Goal: Communication & Community: Answer question/provide support

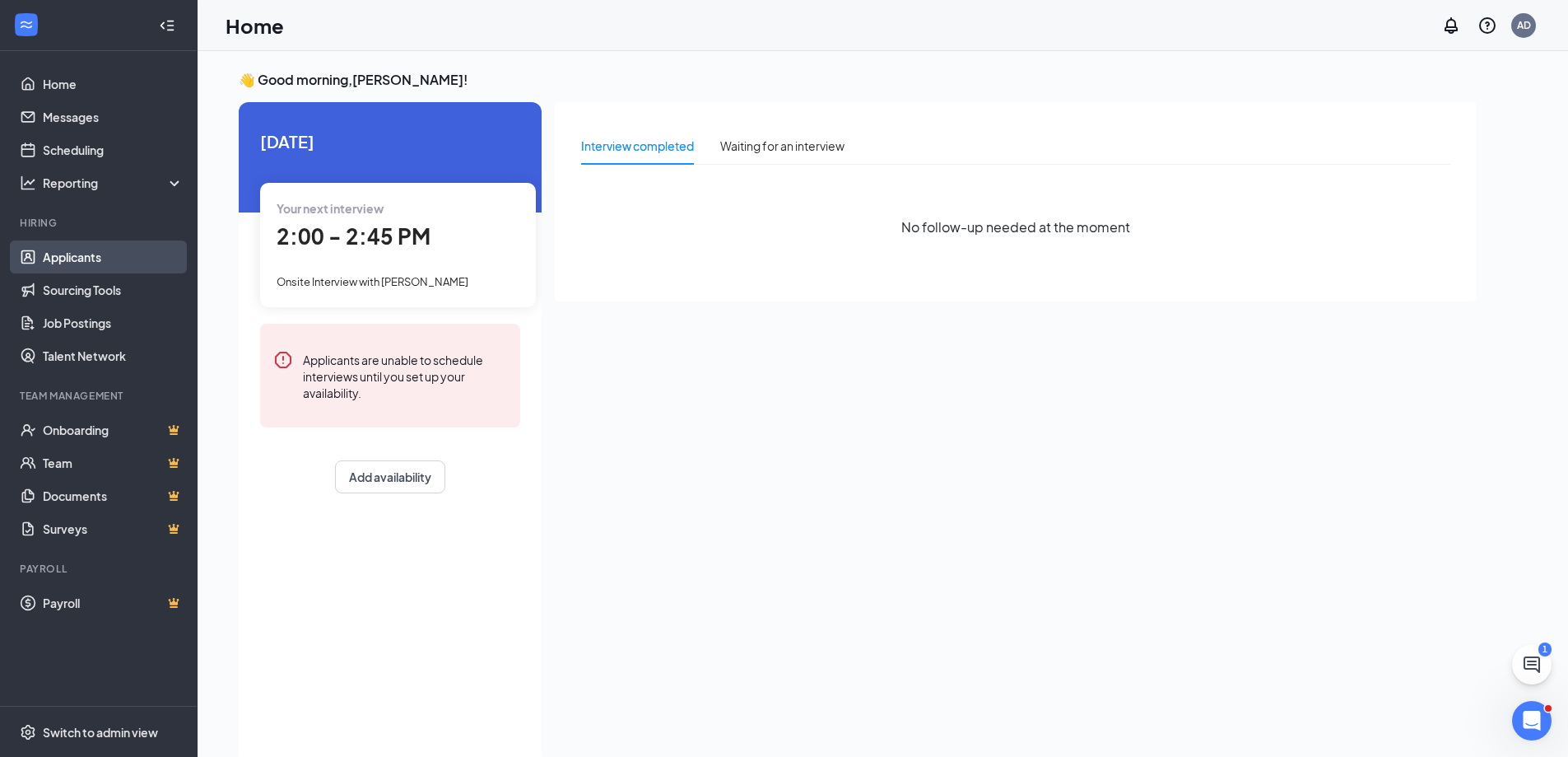
click at [79, 245] on link "Applicants" at bounding box center [113, 256] width 141 height 33
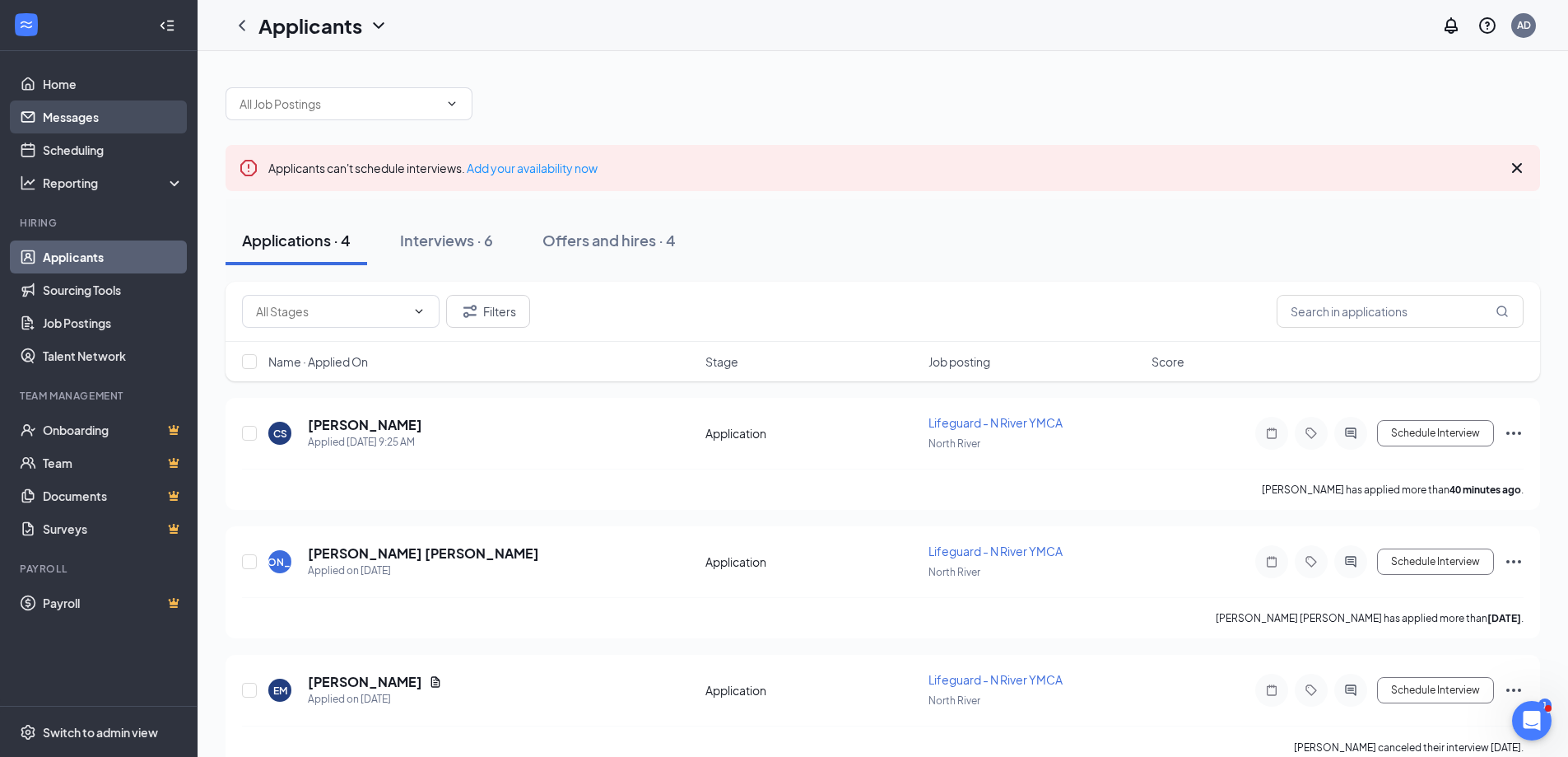
click at [112, 117] on link "Messages" at bounding box center [113, 116] width 141 height 33
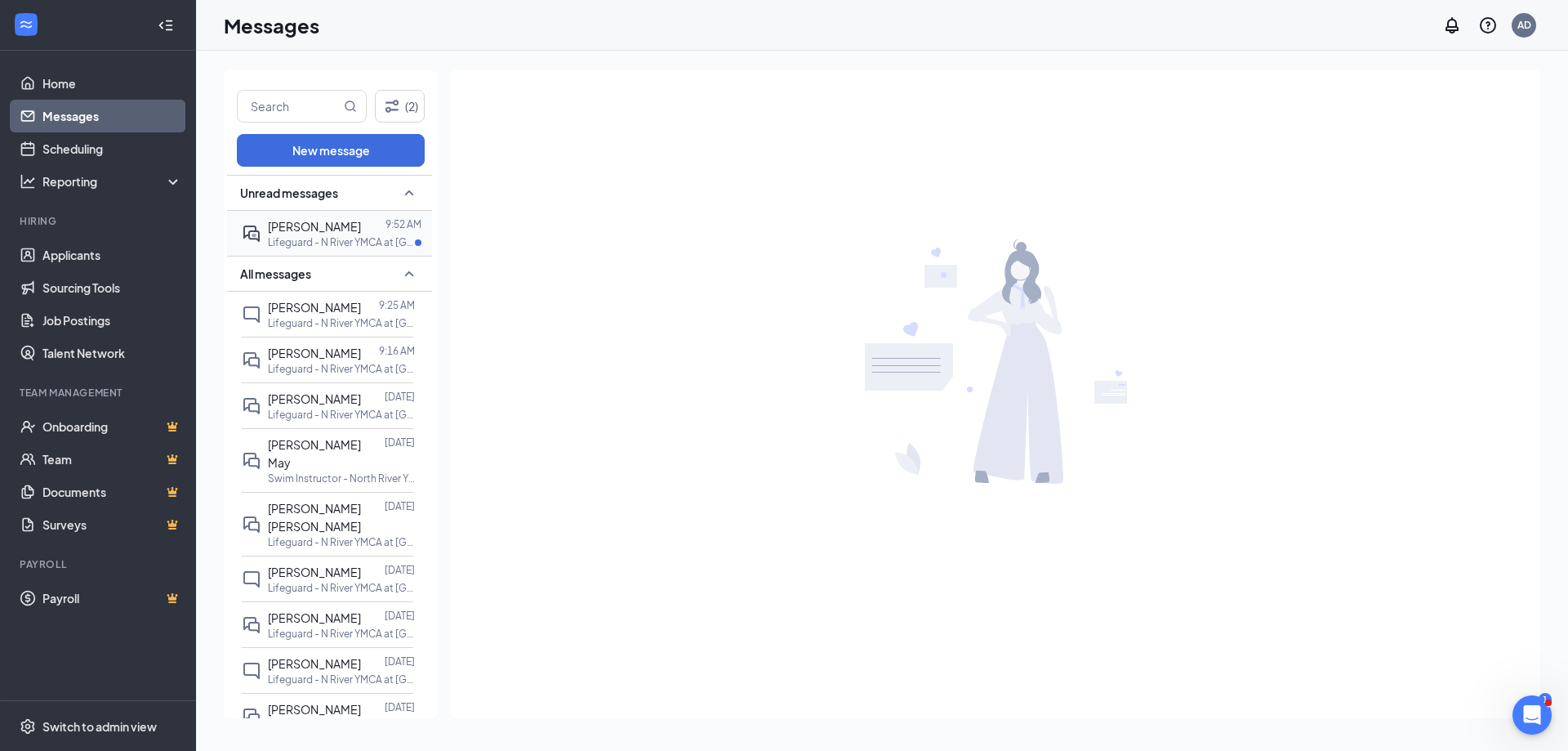
click at [337, 227] on span "[PERSON_NAME]" at bounding box center [314, 227] width 93 height 15
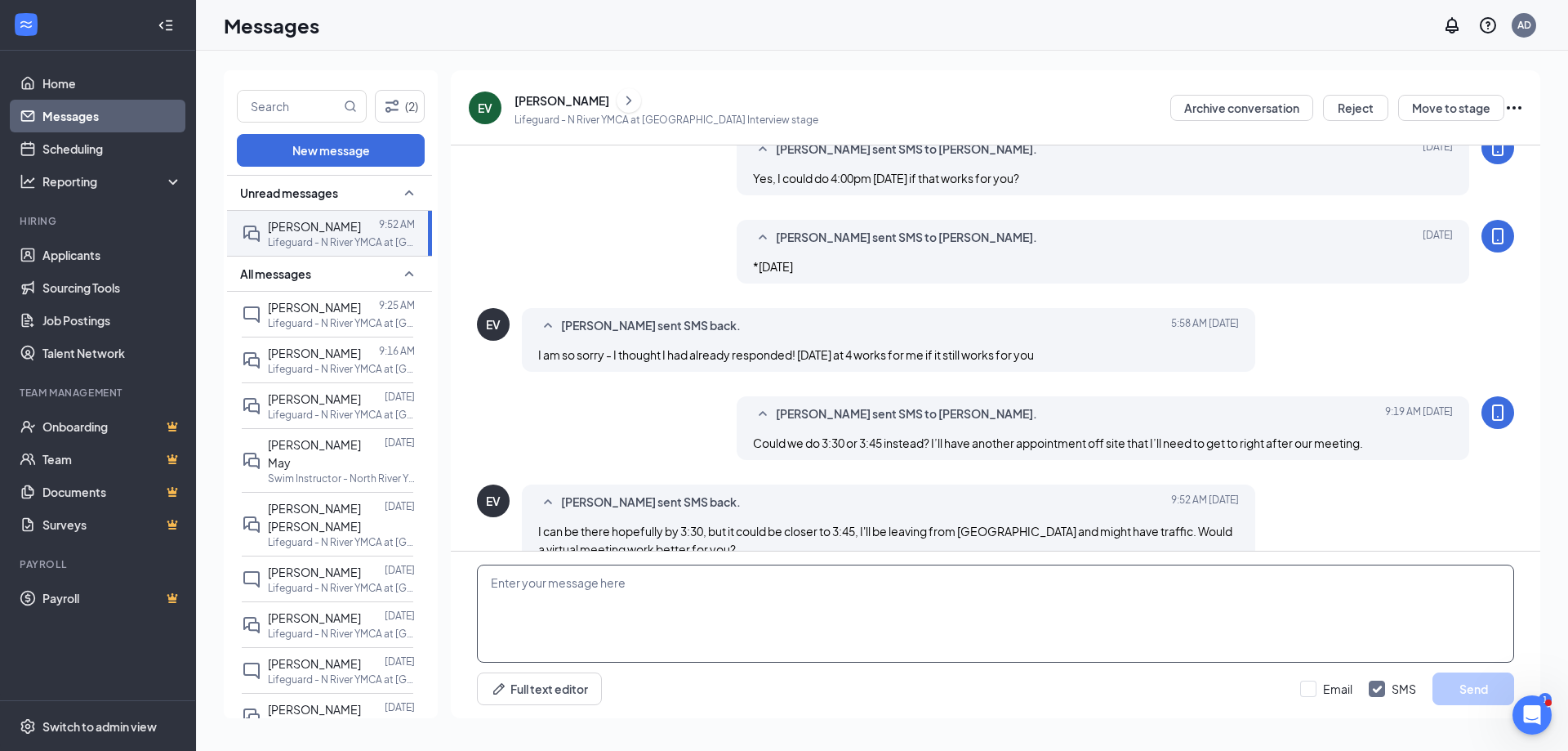
scroll to position [528, 0]
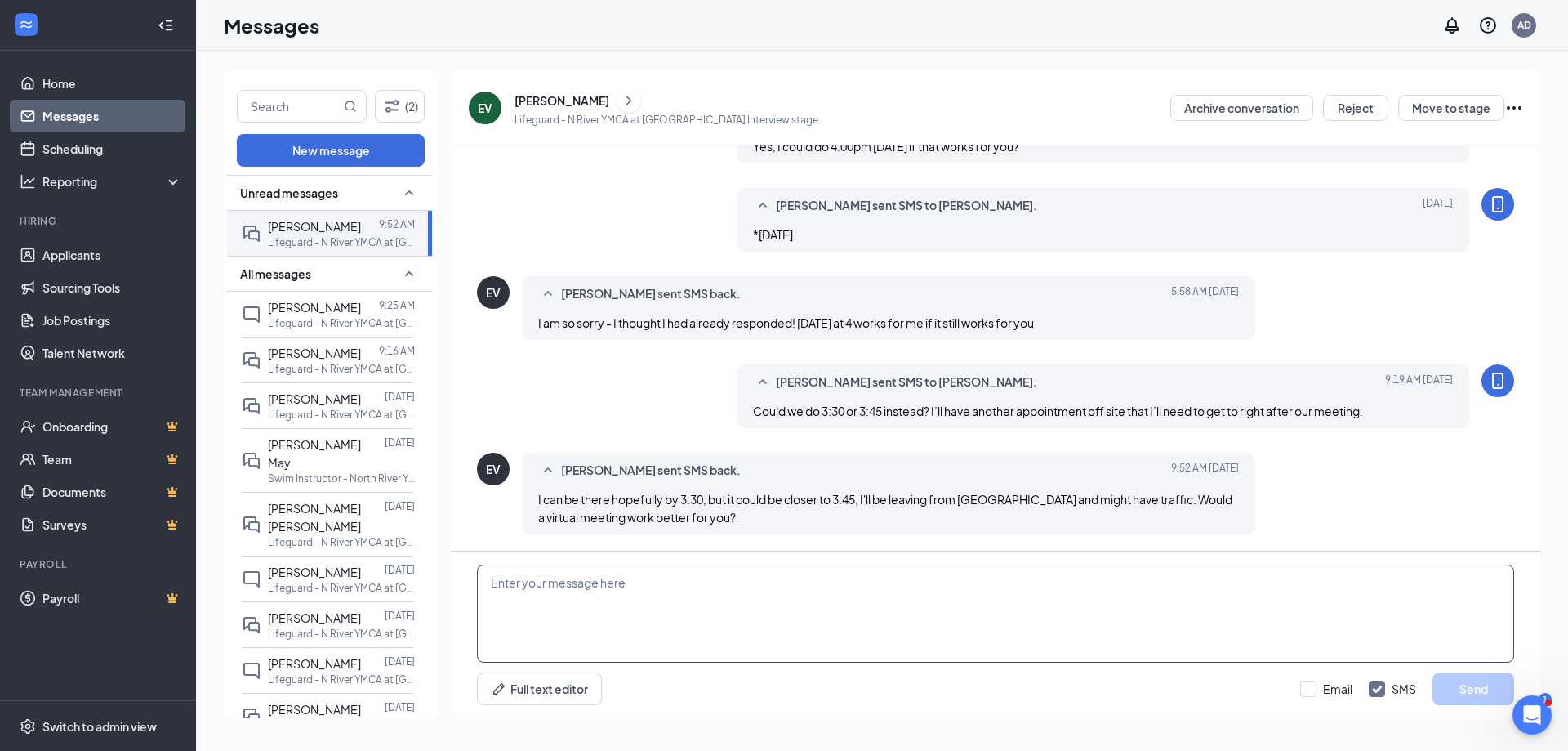
click at [638, 621] on textarea at bounding box center [996, 614] width 1037 height 98
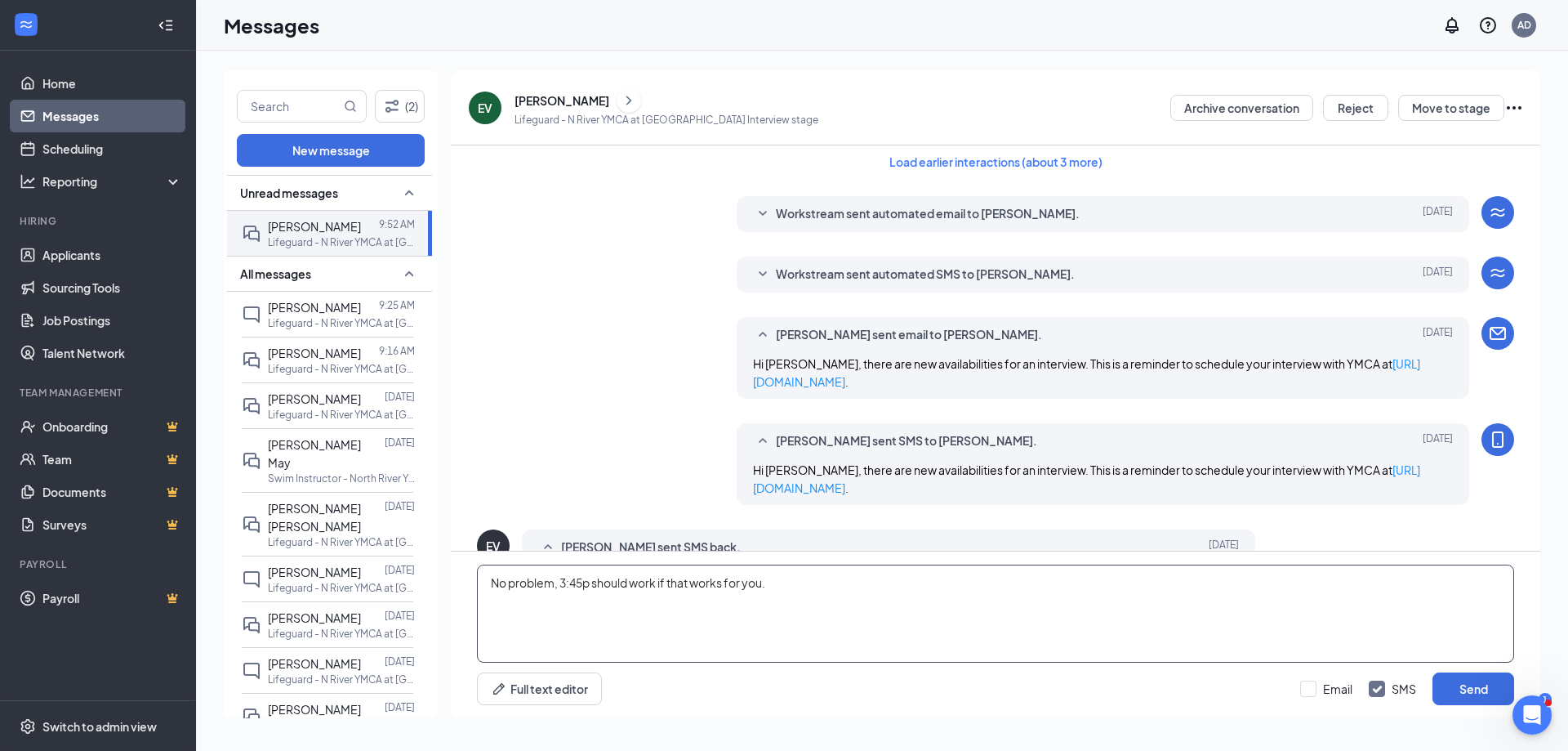
scroll to position [0, 0]
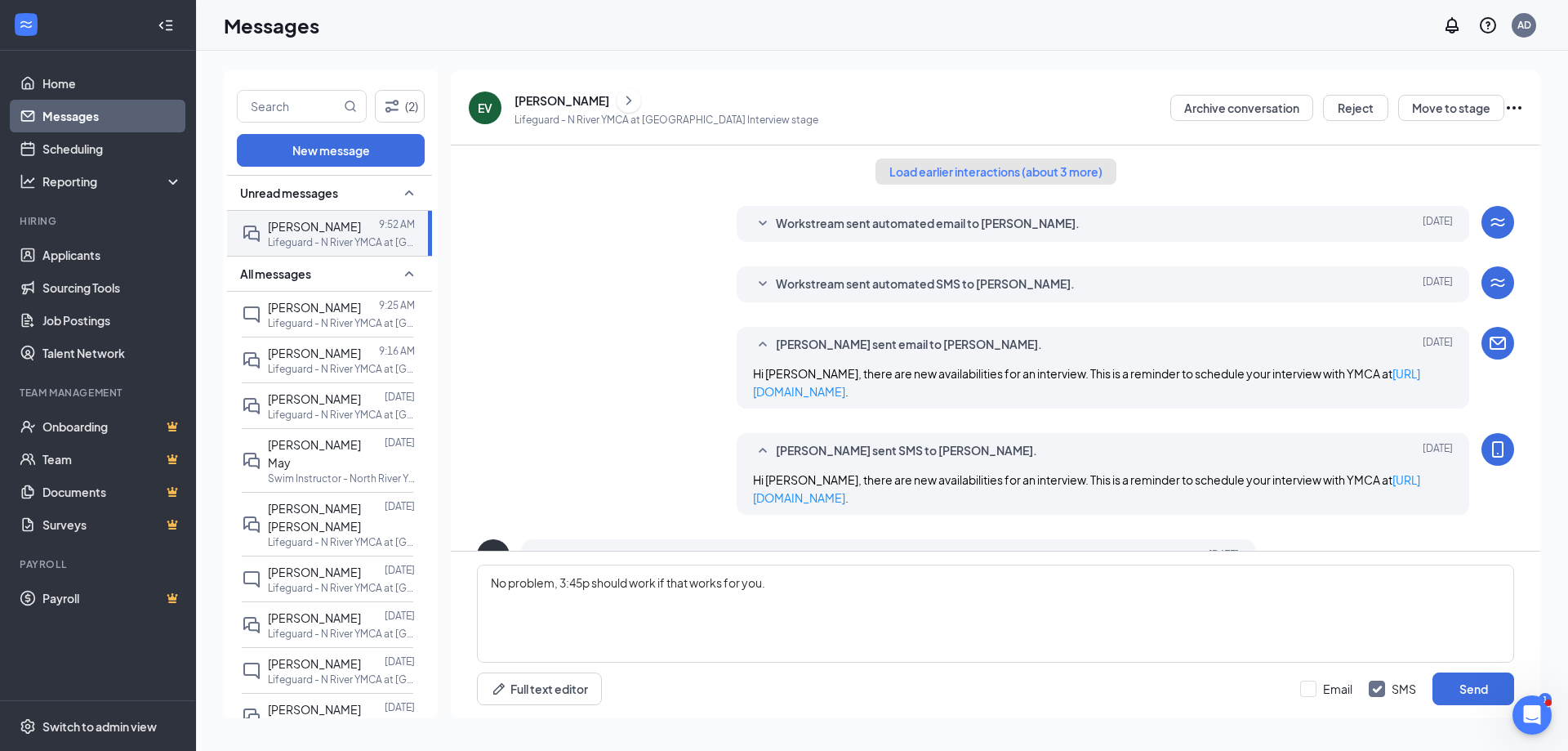
click at [958, 170] on button "Load earlier interactions (about 3 more)" at bounding box center [996, 171] width 241 height 26
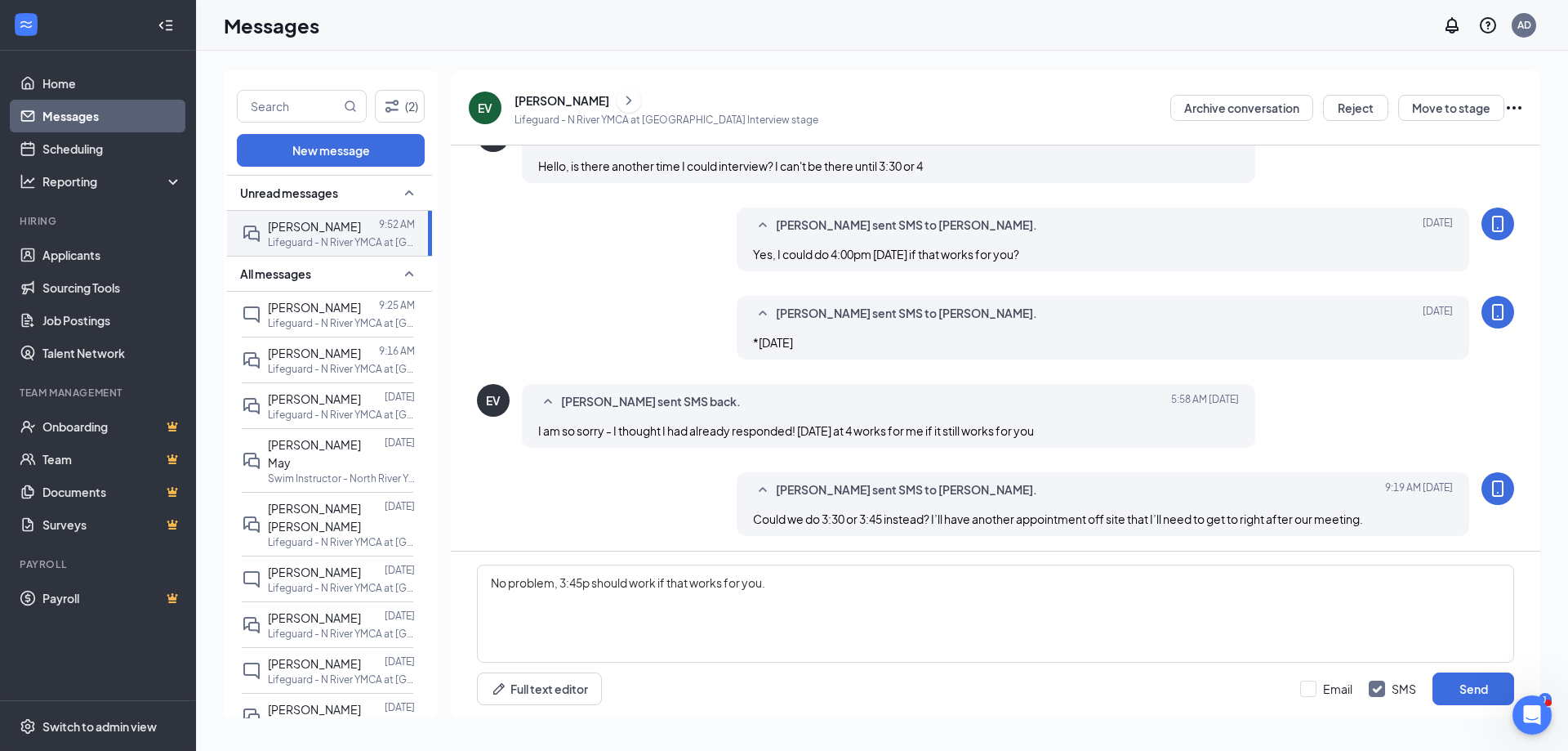
scroll to position [630, 0]
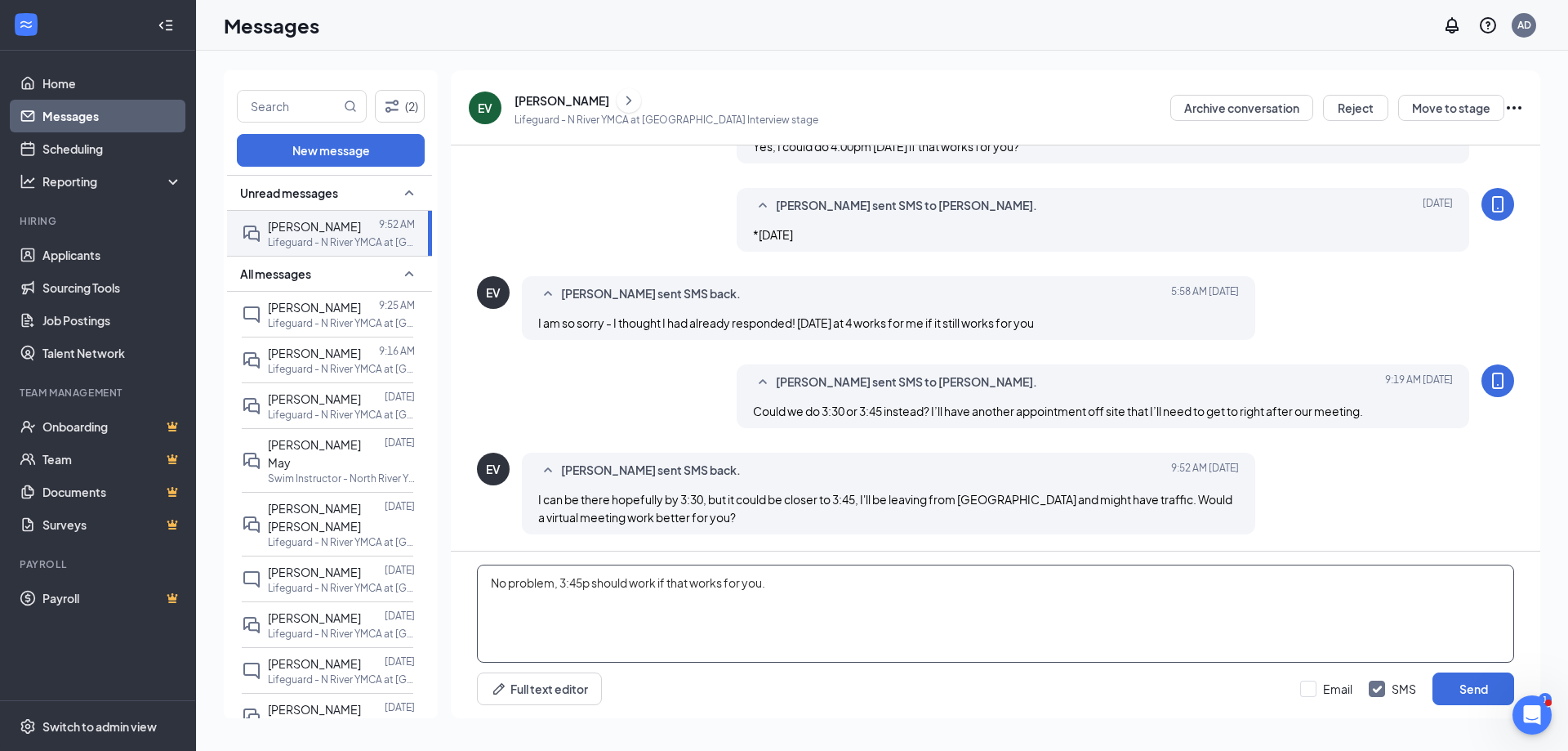
click at [813, 584] on textarea "No problem, 3:45p should work if that works for you." at bounding box center [996, 614] width 1037 height 98
click at [660, 581] on textarea "No problem, 3:45p should work if that works for you." at bounding box center [996, 614] width 1037 height 98
click at [837, 592] on textarea "No problem, 3:45p should work for me if that works for you." at bounding box center [996, 614] width 1037 height 98
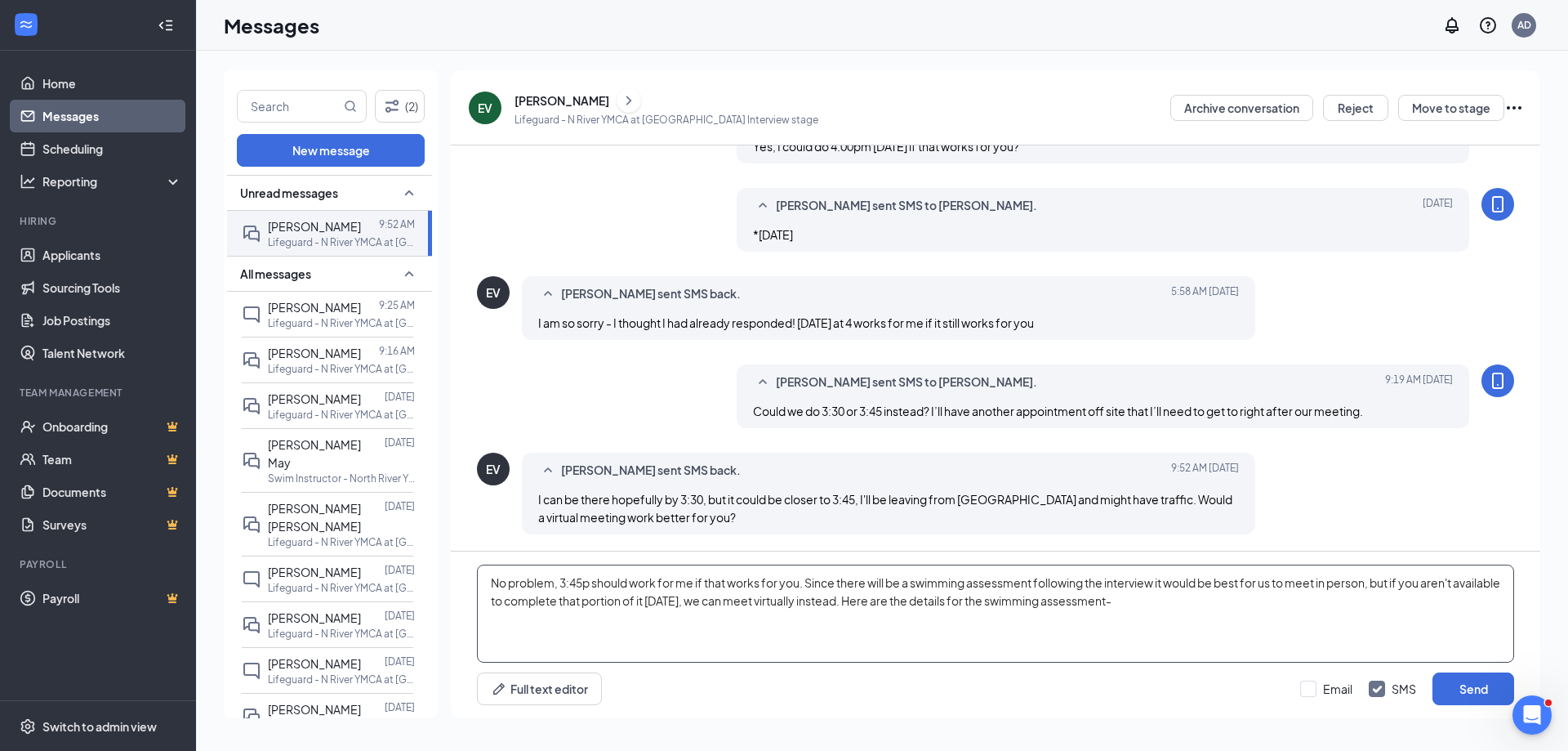
click at [566, 630] on textarea "No problem, 3:45p should work for me if that works for you. Since there will be…" at bounding box center [996, 614] width 1037 height 98
paste textarea "1. Complete a swim-tread-swim sequence without stopping to rest. Jump into the …"
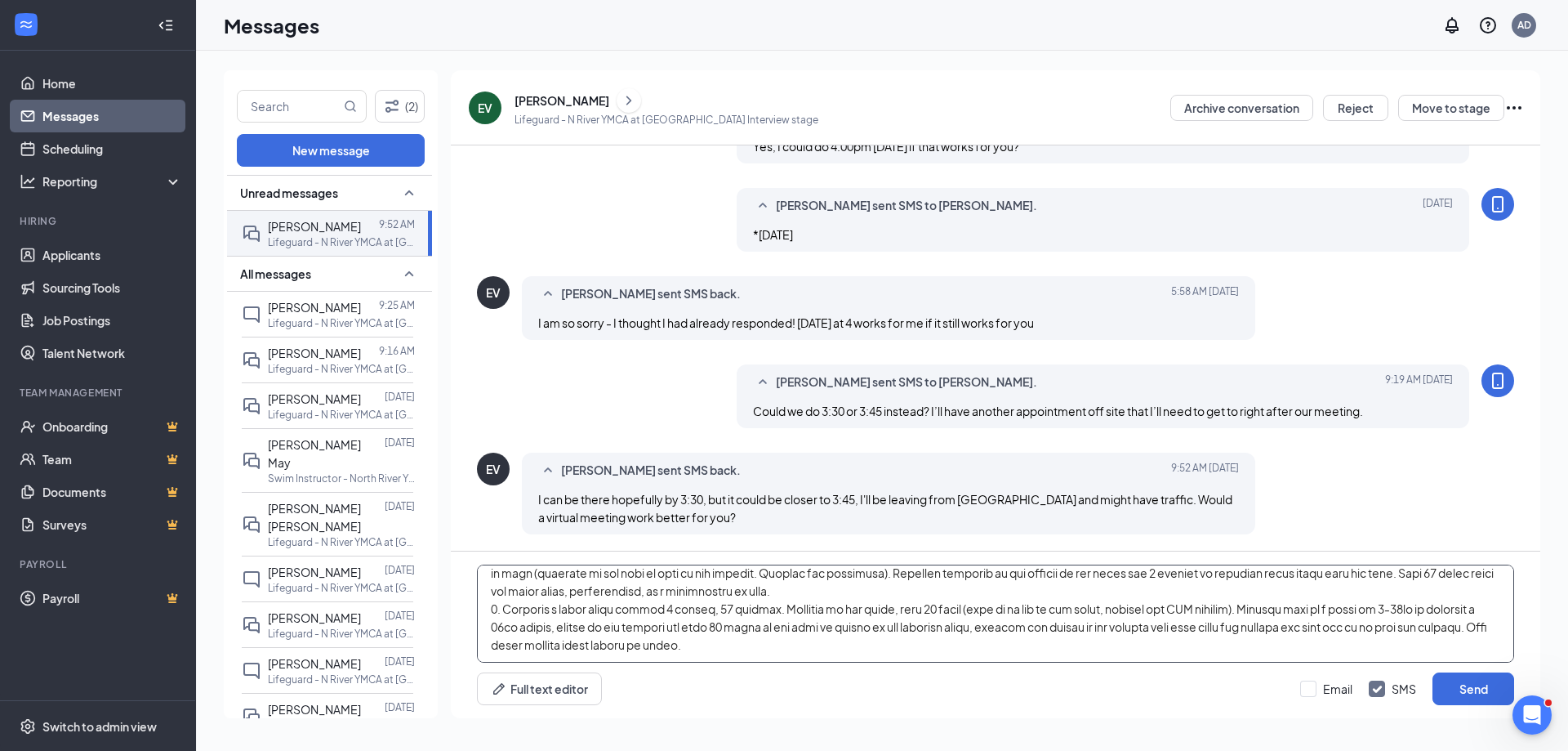
scroll to position [100, 0]
type textarea "No problem, 3:45p should work for me if that works for you. Since there will be…"
click at [1460, 692] on button "Send" at bounding box center [1473, 688] width 82 height 32
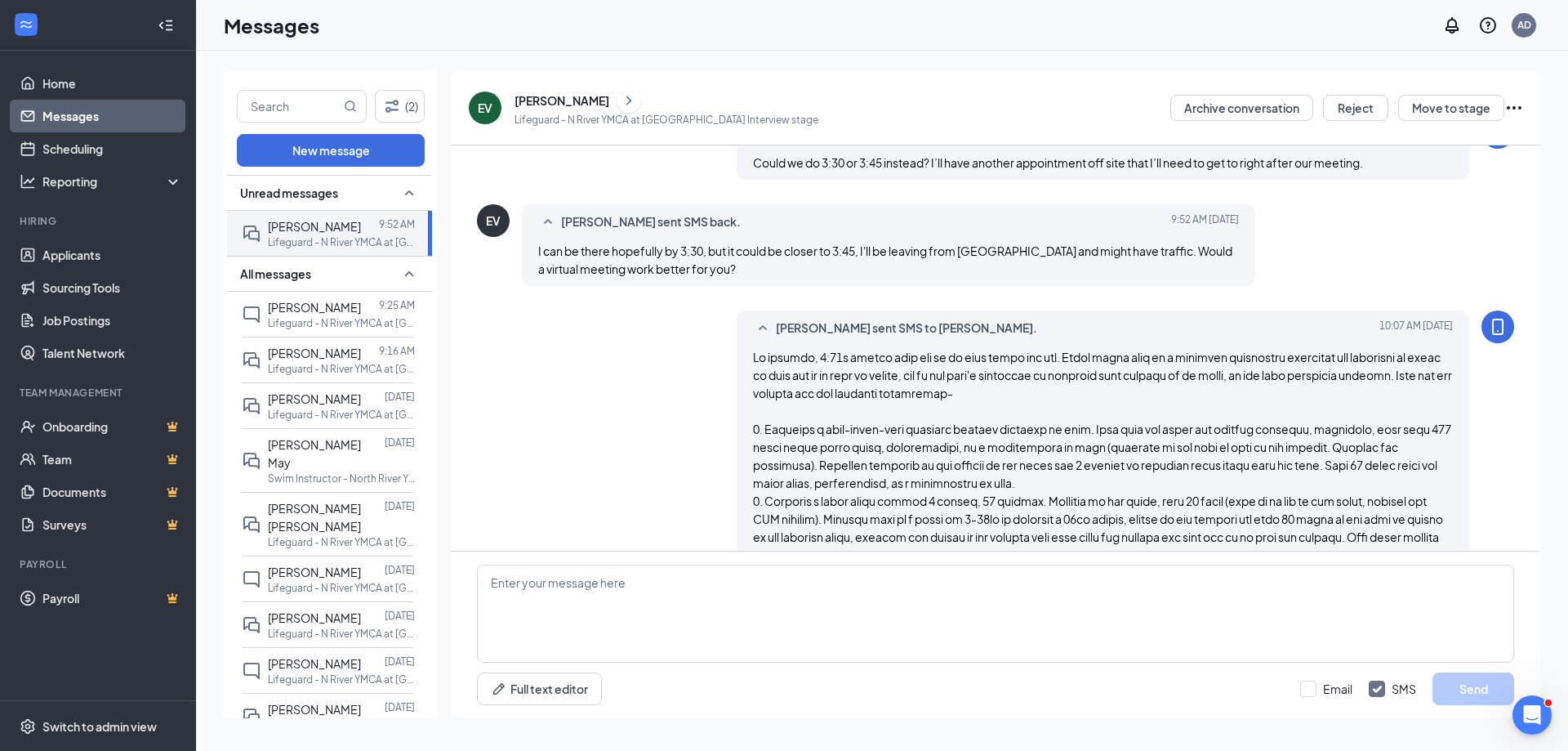
scroll to position [917, 0]
